Goal: Task Accomplishment & Management: Use online tool/utility

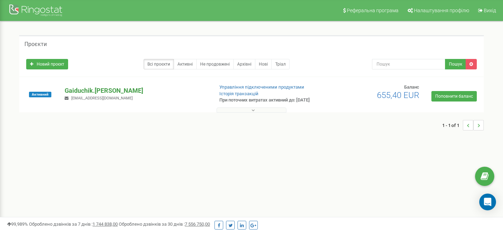
click at [87, 89] on p "Gaiduchik.[PERSON_NAME]" at bounding box center [136, 90] width 143 height 9
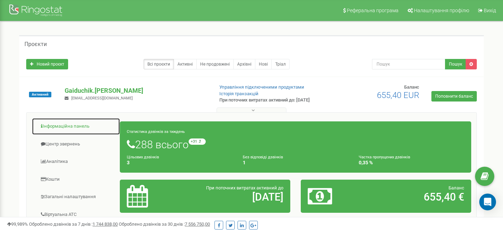
click at [74, 124] on link "Інформаційна панель" at bounding box center [76, 126] width 88 height 17
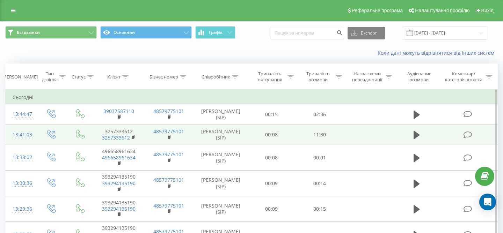
click at [23, 134] on div "13:41:03" at bounding box center [21, 135] width 17 height 14
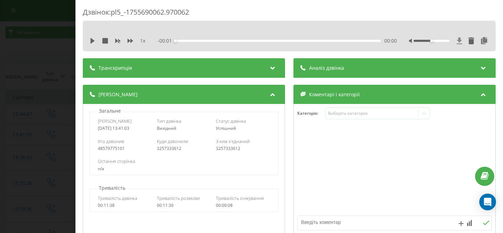
click at [457, 43] on icon at bounding box center [460, 40] width 6 height 7
click at [0, 85] on div "Дзвінок : pl5_-1755690062.970062 1 x - 11:30 00:00 00:00 Транскрипція Для AI-ан…" at bounding box center [251, 116] width 503 height 233
